Goal: Complete application form

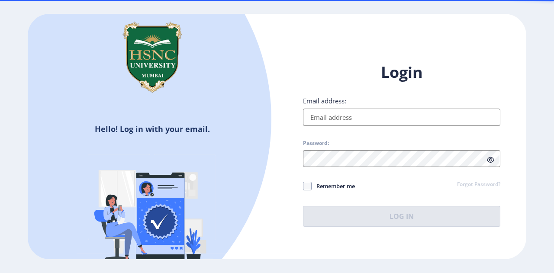
click at [376, 114] on input "Email address:" at bounding box center [402, 117] width 198 height 17
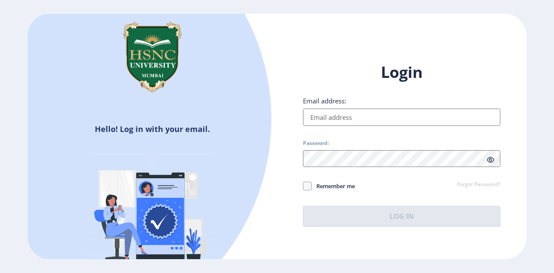
type input "[EMAIL_ADDRESS][DOMAIN_NAME]"
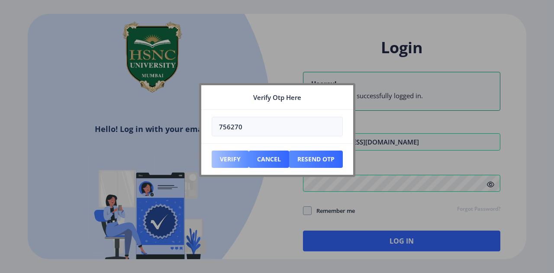
type input "756270"
click at [238, 156] on button "Verify" at bounding box center [230, 159] width 37 height 17
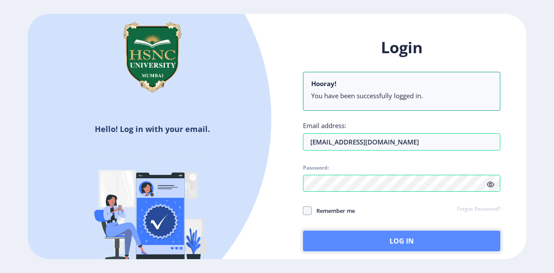
click at [420, 239] on button "Log In" at bounding box center [402, 241] width 198 height 21
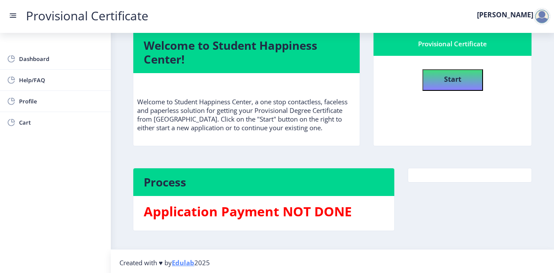
scroll to position [19, 0]
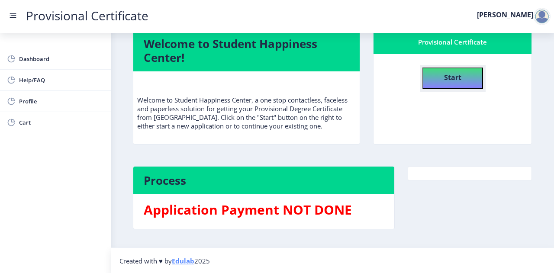
click at [458, 71] on h4 "Start" at bounding box center [452, 77] width 17 height 16
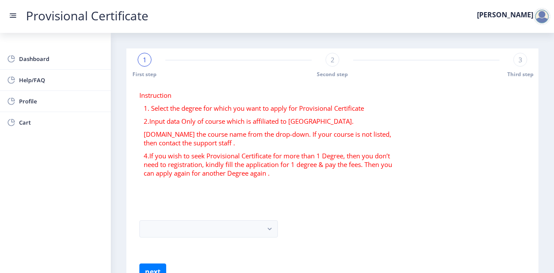
scroll to position [17, 0]
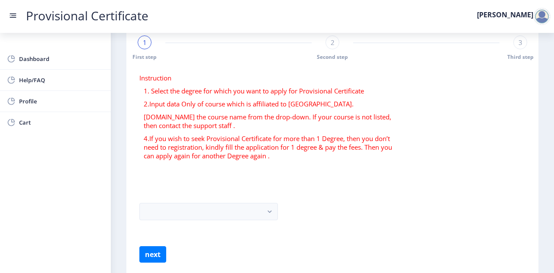
click at [205, 201] on form "Instruction 1. Select the degree for which you want to apply for Provisional Ce…" at bounding box center [332, 168] width 386 height 189
click at [214, 210] on button "button" at bounding box center [208, 211] width 139 height 17
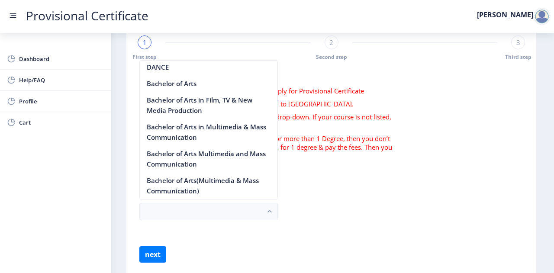
scroll to position [243, 0]
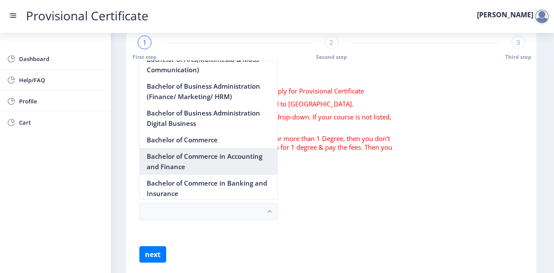
click at [234, 154] on nb-option "Bachelor of Commerce in Accounting and Finance" at bounding box center [209, 161] width 138 height 27
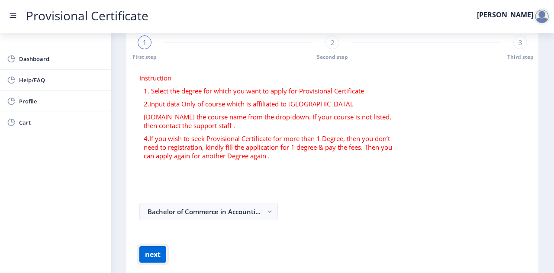
click at [147, 253] on button "next" at bounding box center [152, 254] width 27 height 16
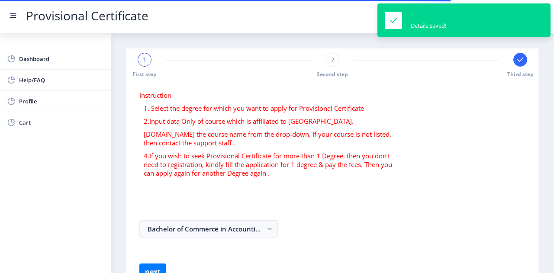
select select
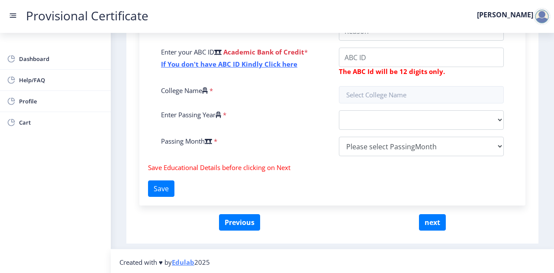
scroll to position [339, 0]
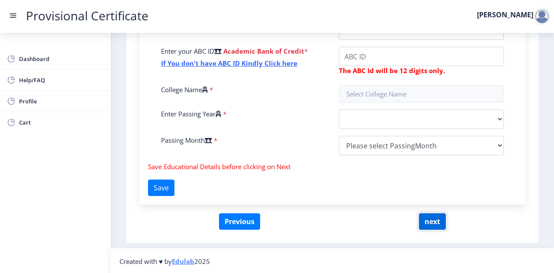
click at [424, 220] on button "next" at bounding box center [432, 222] width 27 height 16
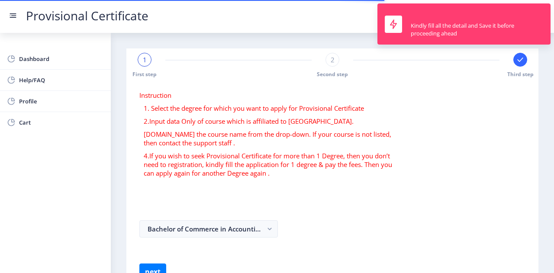
select select
